Goal: Transaction & Acquisition: Purchase product/service

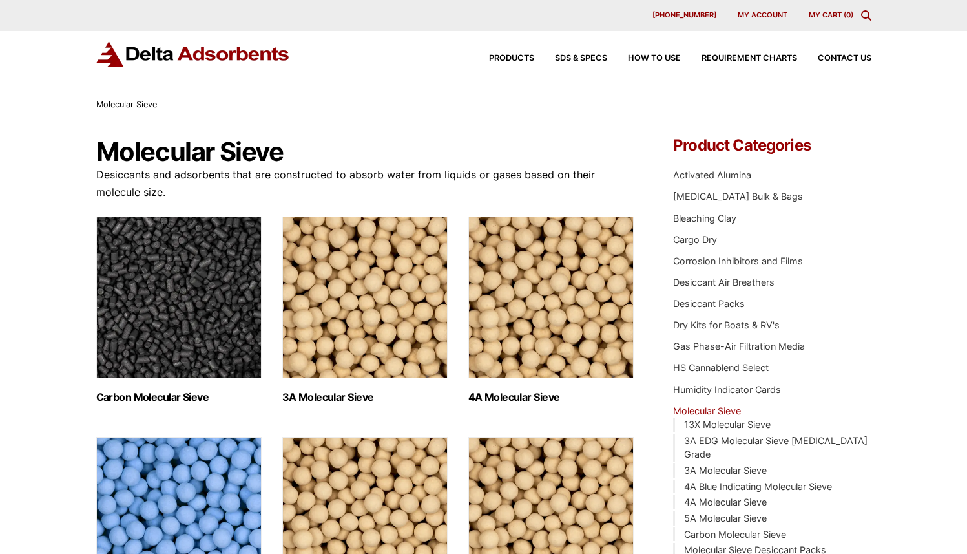
click at [353, 324] on img "Visit product category 3A Molecular Sieve" at bounding box center [364, 297] width 165 height 162
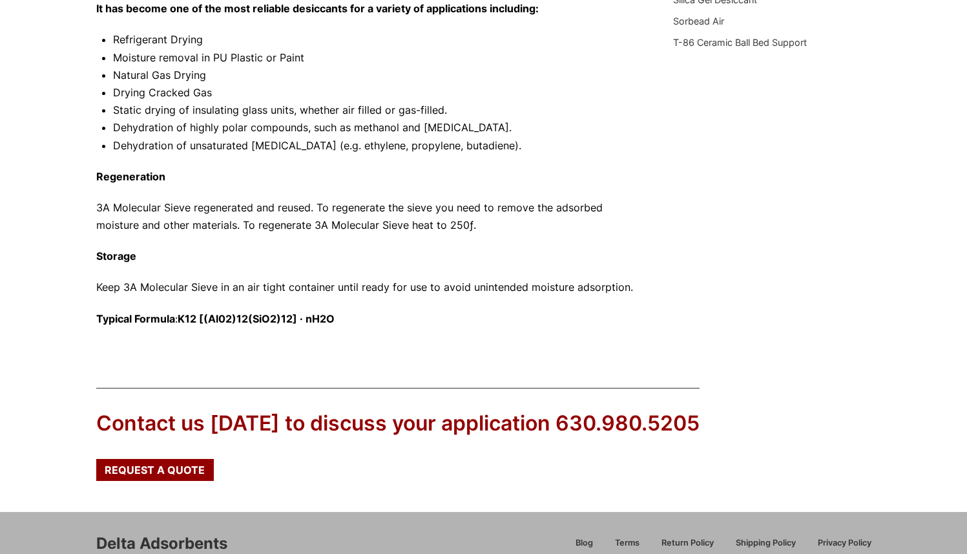
scroll to position [715, 0]
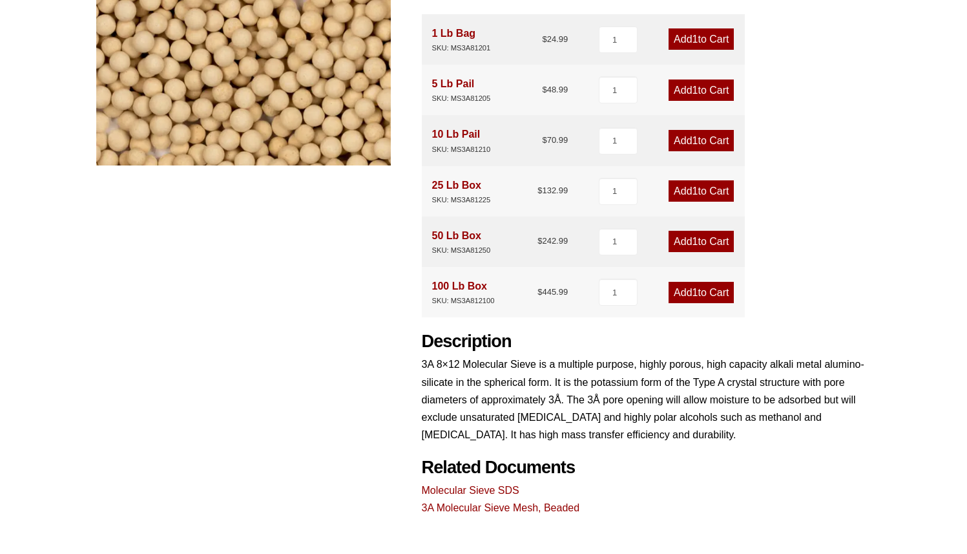
scroll to position [333, 0]
